Goal: Transaction & Acquisition: Purchase product/service

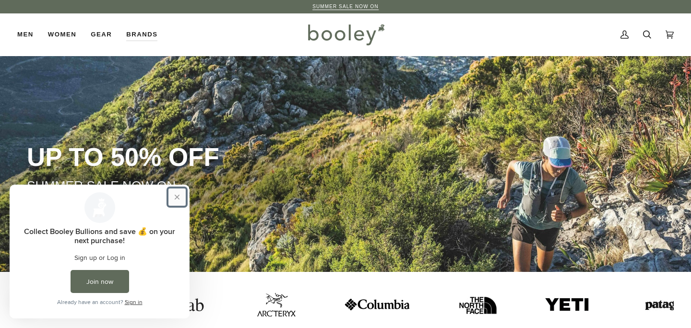
click at [179, 199] on button "Close prompt" at bounding box center [176, 197] width 17 height 17
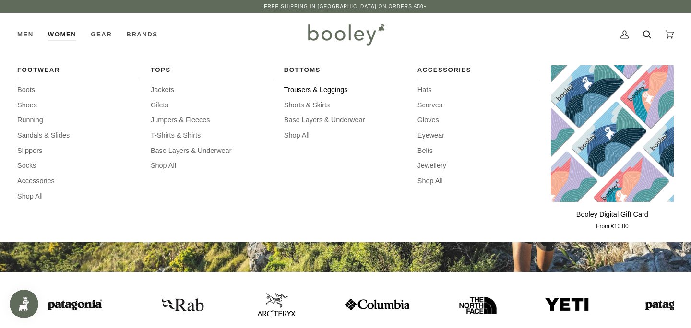
click at [326, 92] on span "Trousers & Leggings" at bounding box center [345, 90] width 123 height 11
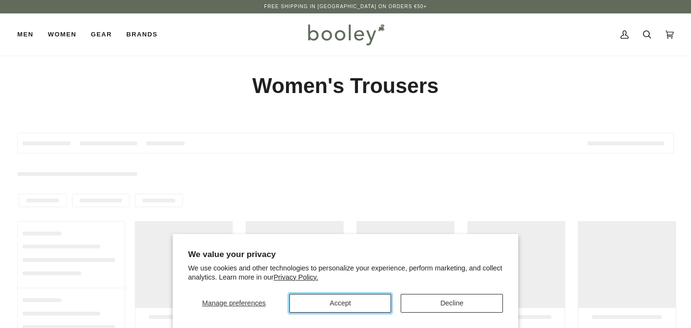
click at [318, 304] on button "Accept" at bounding box center [340, 303] width 102 height 19
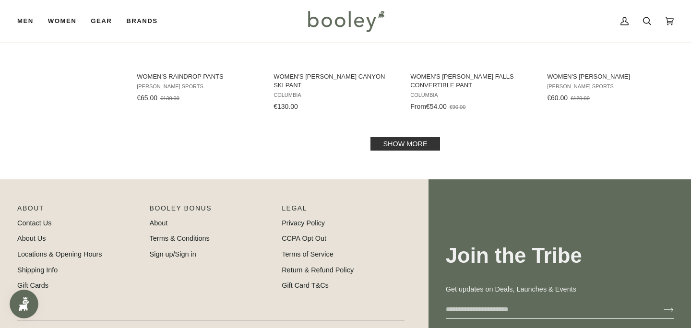
scroll to position [1031, 0]
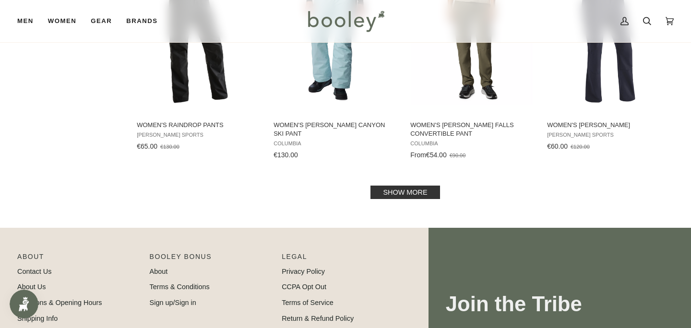
click at [399, 193] on link "Show more" at bounding box center [405, 192] width 69 height 13
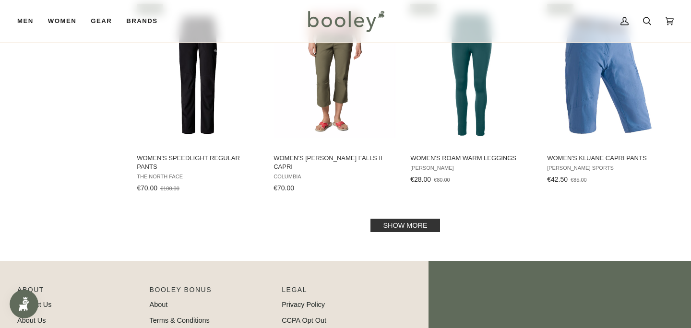
scroll to position [2131, 0]
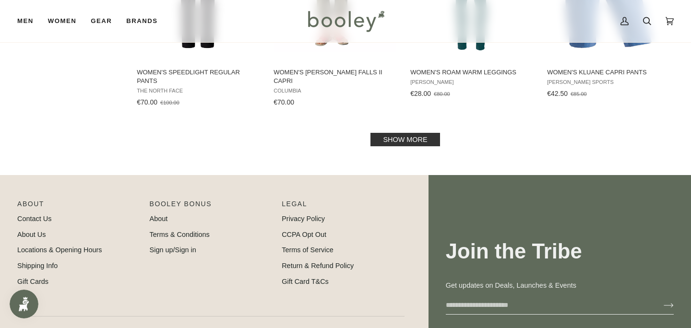
click at [374, 133] on link "Show more" at bounding box center [405, 139] width 69 height 13
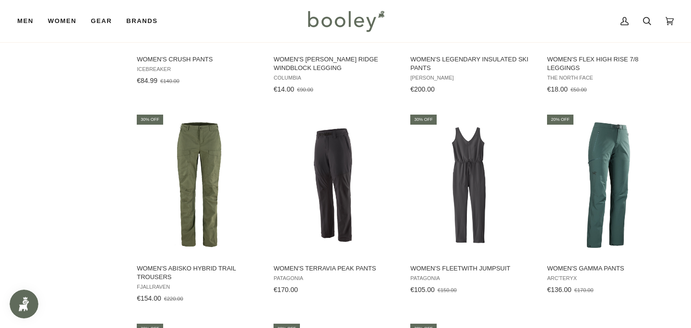
scroll to position [2361, 0]
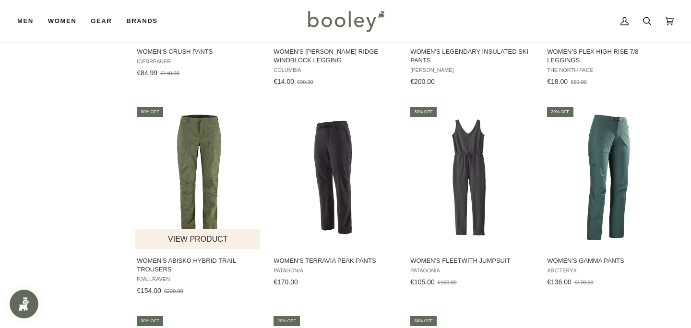
click at [187, 150] on img "Women's Abisko Hybrid Trail Trousers" at bounding box center [198, 178] width 126 height 126
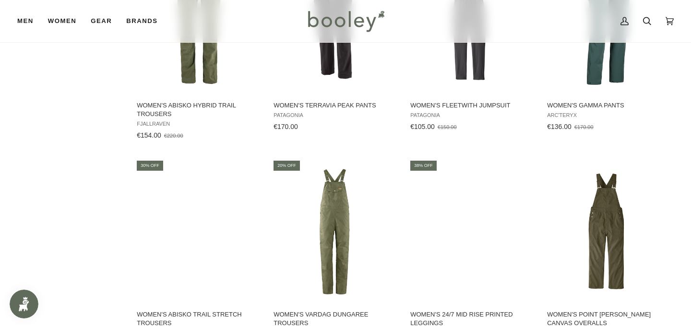
scroll to position [2534, 0]
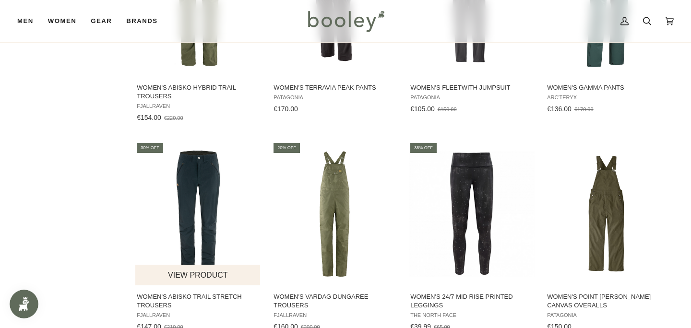
click at [223, 174] on img "Women's Abisko Trail Stretch Trousers" at bounding box center [198, 214] width 126 height 126
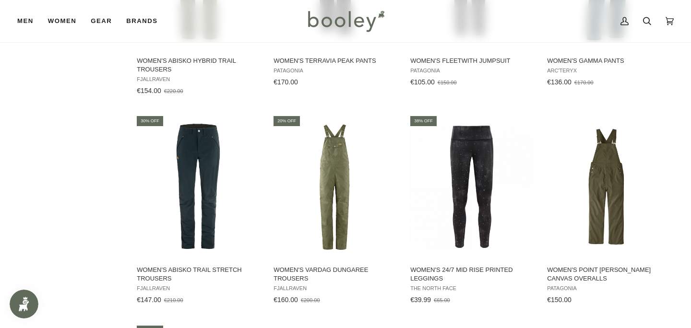
scroll to position [2562, 0]
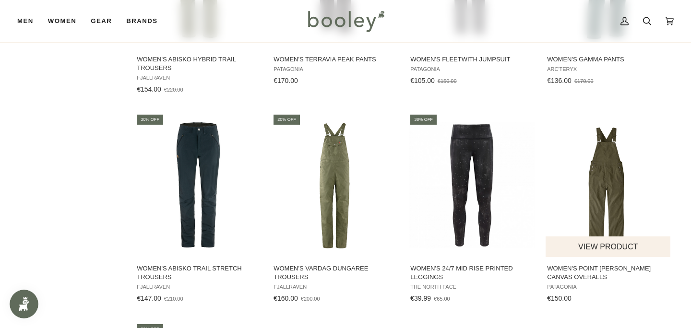
click at [587, 165] on img "Women's Point Reyes Canvas Overalls" at bounding box center [609, 185] width 126 height 126
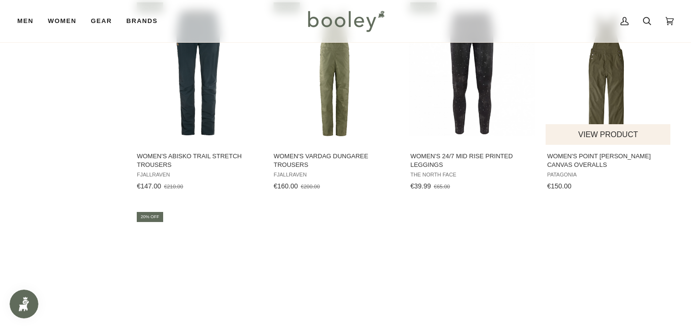
scroll to position [2785, 0]
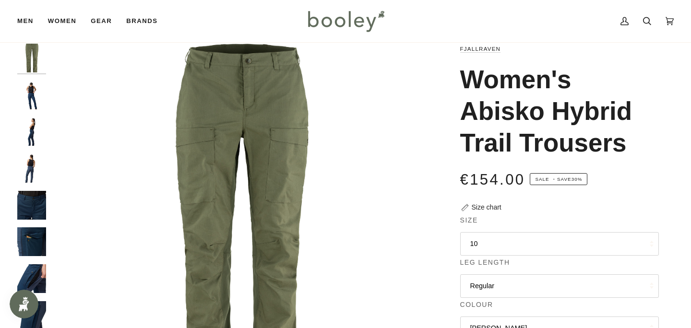
scroll to position [36, 0]
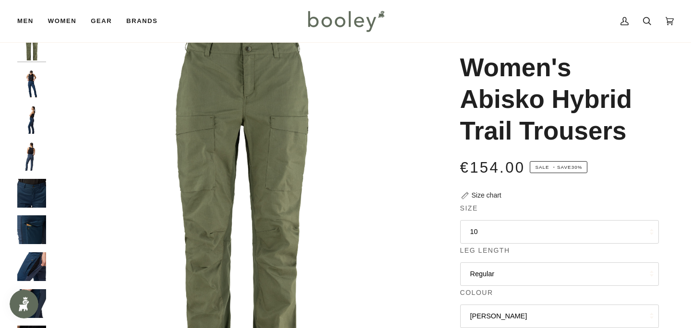
click at [33, 86] on img "Fjallraven Women's Abisko Hybrid Trail Trousers - Booley Galway" at bounding box center [31, 83] width 29 height 29
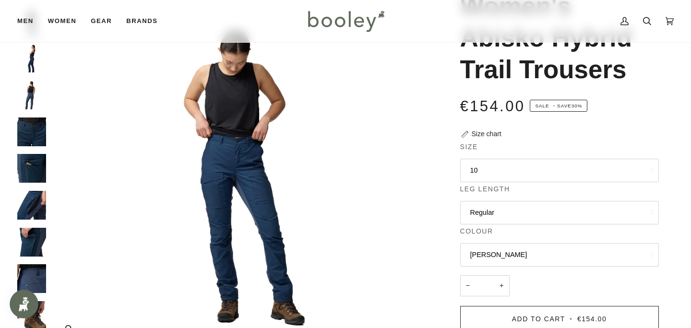
scroll to position [104, 0]
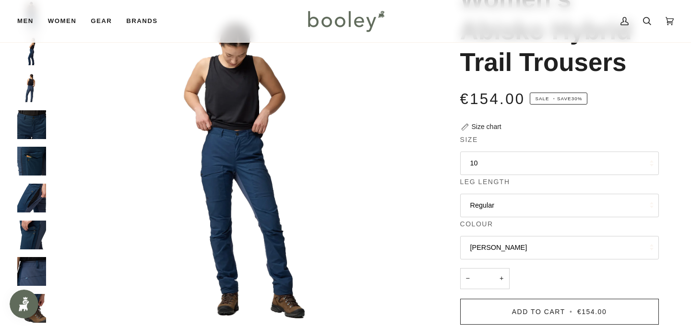
click at [21, 153] on img "Fjallraven Women's Abisko Hybrid Trail Trousers - Booley Galway" at bounding box center [31, 161] width 29 height 29
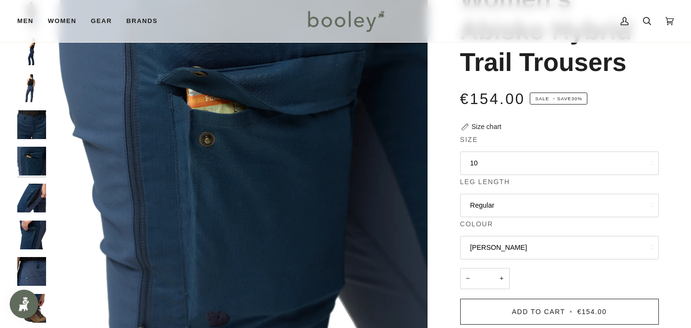
scroll to position [9, 0]
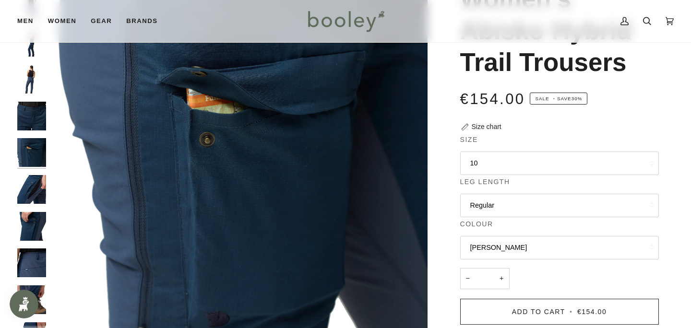
click at [20, 192] on img "Fjallraven Women's Abisko Hybrid Trail Trousers - Booley Galway" at bounding box center [31, 189] width 29 height 29
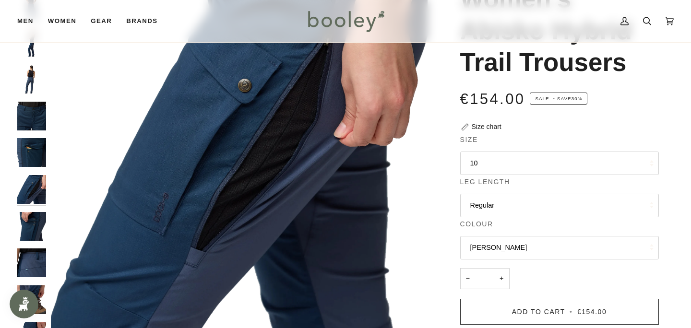
scroll to position [25, 0]
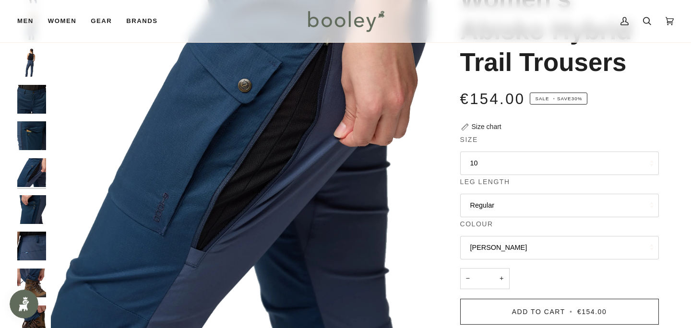
click at [26, 219] on img "Fjallraven Women's Abisko Hybrid Trail Trousers - Booley Galway" at bounding box center [31, 209] width 29 height 29
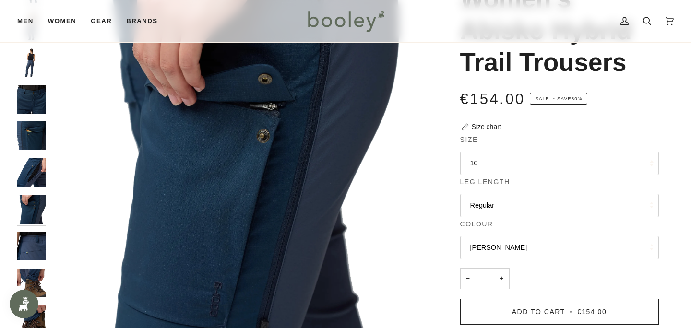
click at [27, 241] on img "Fjallraven Women's Abisko Hybrid Trail Trousers - Booley Galway" at bounding box center [31, 246] width 29 height 29
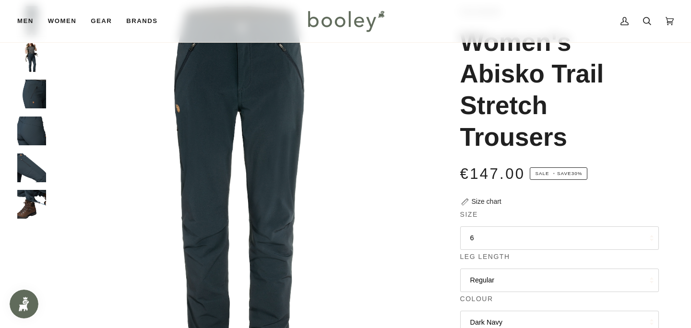
scroll to position [46, 0]
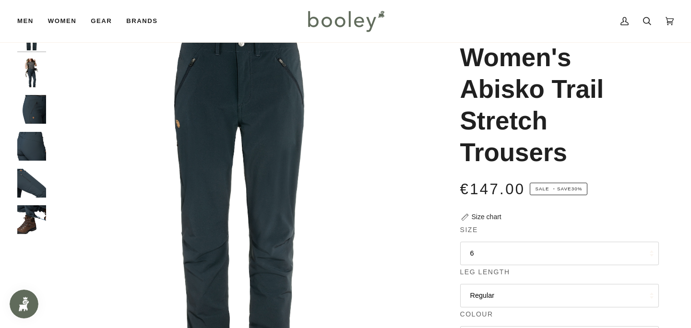
click at [42, 107] on img "Fjallraven Women's Abisko Trail Stretch Trousers Dark Navy - Booley Galway" at bounding box center [31, 109] width 29 height 29
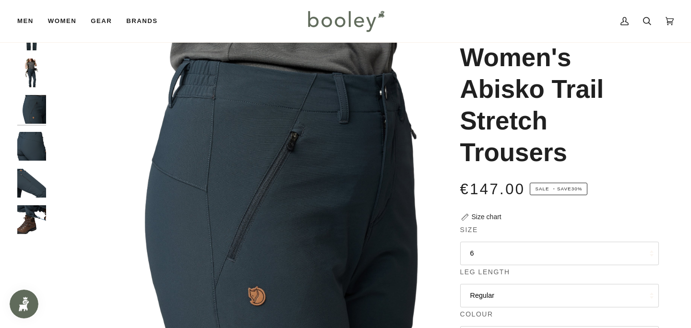
click at [38, 142] on img "Fjallraven Women's Abisko Trail Stretch Trousers Dark Navy - Booley Galway" at bounding box center [31, 146] width 29 height 29
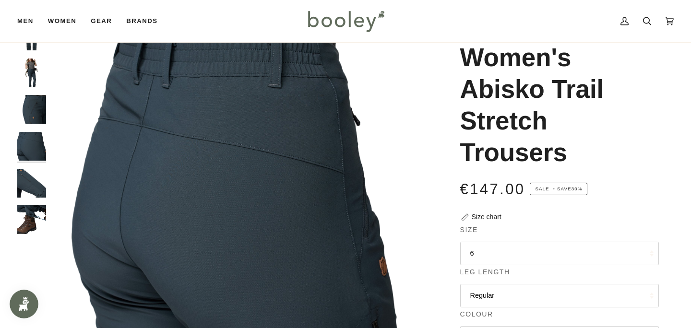
click at [37, 177] on img "Fjallraven Women's Abisko Trail Stretch Trousers Dark Navy - Booley Galway" at bounding box center [31, 183] width 29 height 29
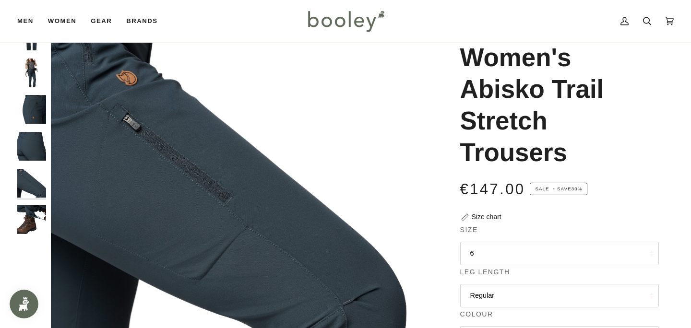
click at [28, 214] on img "Fjallraven Women's Abisko Trail Stretch Trousers Dark Navy - Booley Galway" at bounding box center [31, 219] width 29 height 29
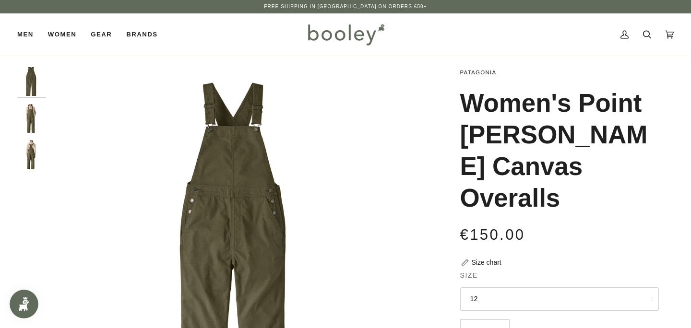
click at [25, 121] on img "Women's Point Reyes Canvas Overalls" at bounding box center [31, 118] width 29 height 29
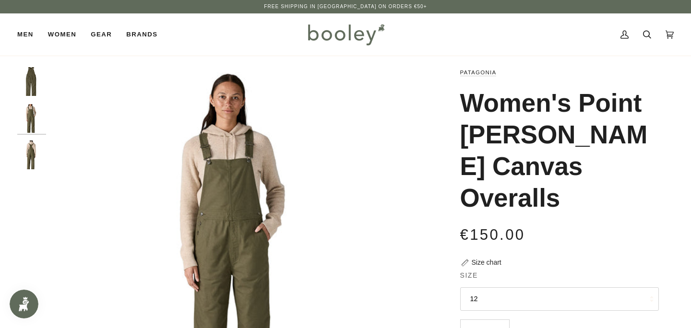
click at [28, 146] on img "Women's Point Reyes Canvas Overalls" at bounding box center [31, 155] width 29 height 29
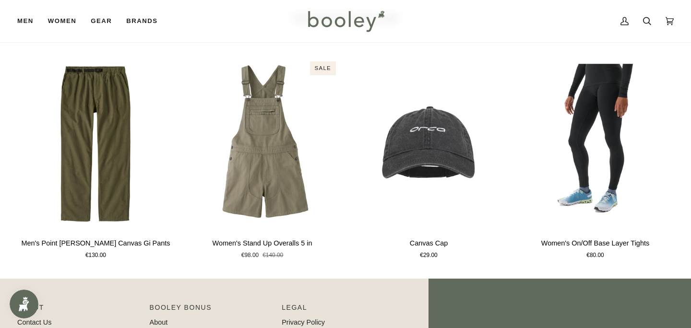
scroll to position [593, 0]
